Goal: Information Seeking & Learning: Learn about a topic

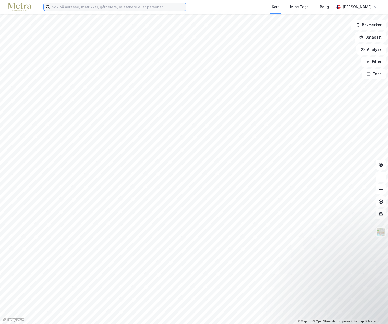
click at [64, 7] on input at bounding box center [118, 7] width 136 height 8
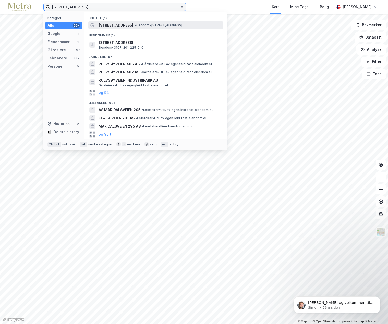
type input "[STREET_ADDRESS]"
click at [128, 26] on span "[STREET_ADDRESS]" at bounding box center [115, 25] width 35 height 6
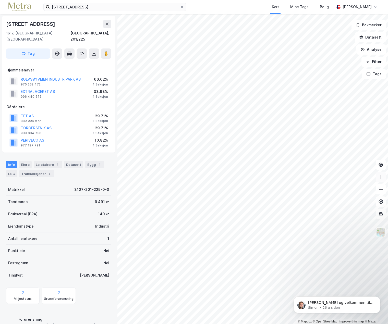
click at [381, 179] on icon at bounding box center [380, 177] width 1 height 4
